Goal: Obtain resource: Download file/media

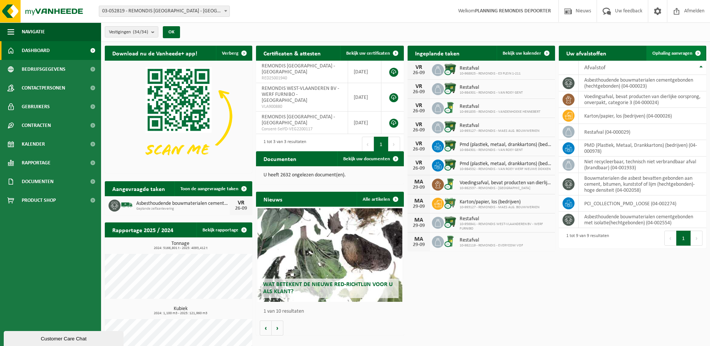
click at [659, 52] on span "Ophaling aanvragen" at bounding box center [673, 53] width 40 height 5
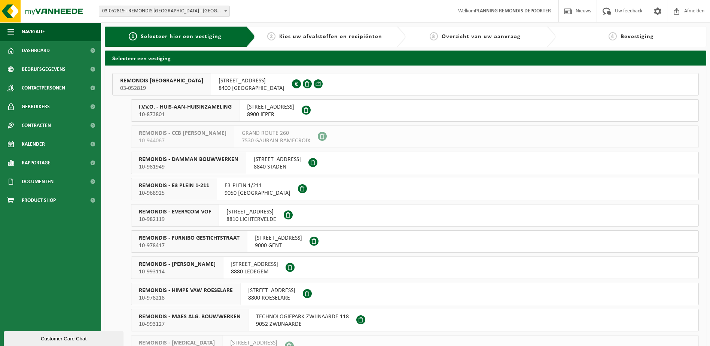
click at [172, 35] on span "Selecteer hier een vestiging" at bounding box center [181, 37] width 81 height 6
click at [37, 52] on span "Dashboard" at bounding box center [36, 50] width 28 height 19
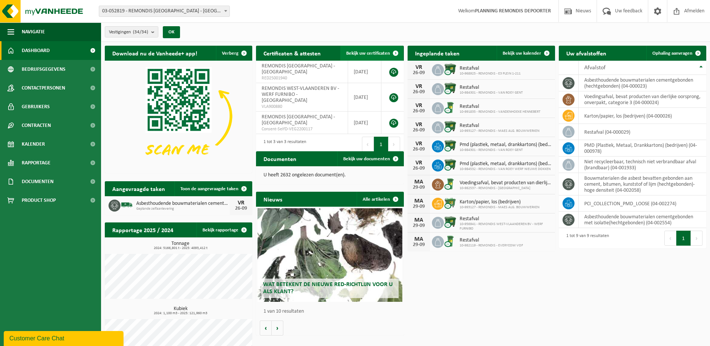
click at [383, 55] on span "Bekijk uw certificaten" at bounding box center [368, 53] width 44 height 5
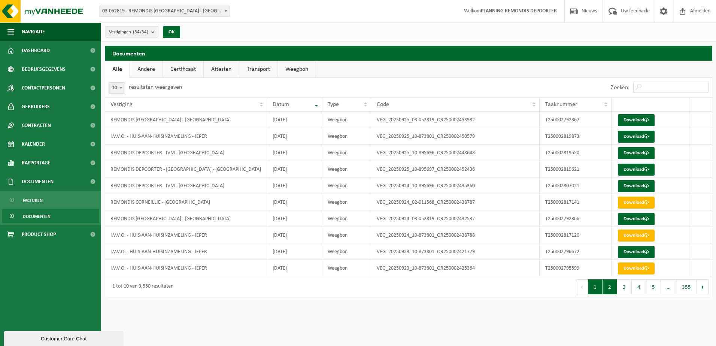
click at [608, 286] on button "2" at bounding box center [609, 286] width 15 height 15
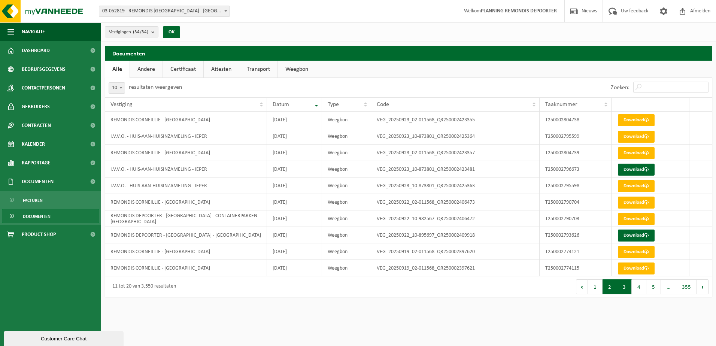
click at [623, 290] on button "3" at bounding box center [624, 286] width 15 height 15
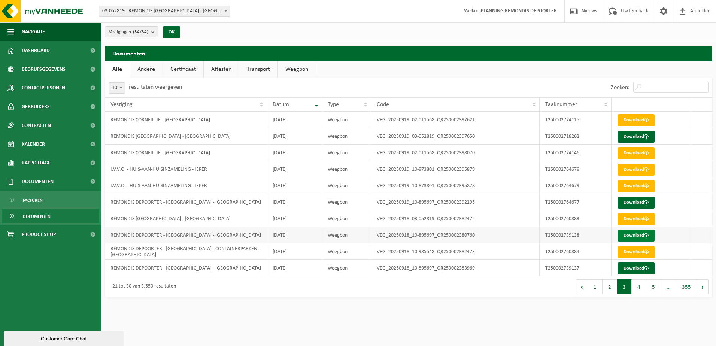
click at [629, 235] on link "Download" at bounding box center [636, 236] width 37 height 12
click at [634, 267] on link "Download" at bounding box center [636, 268] width 37 height 12
